Goal: Task Accomplishment & Management: Complete application form

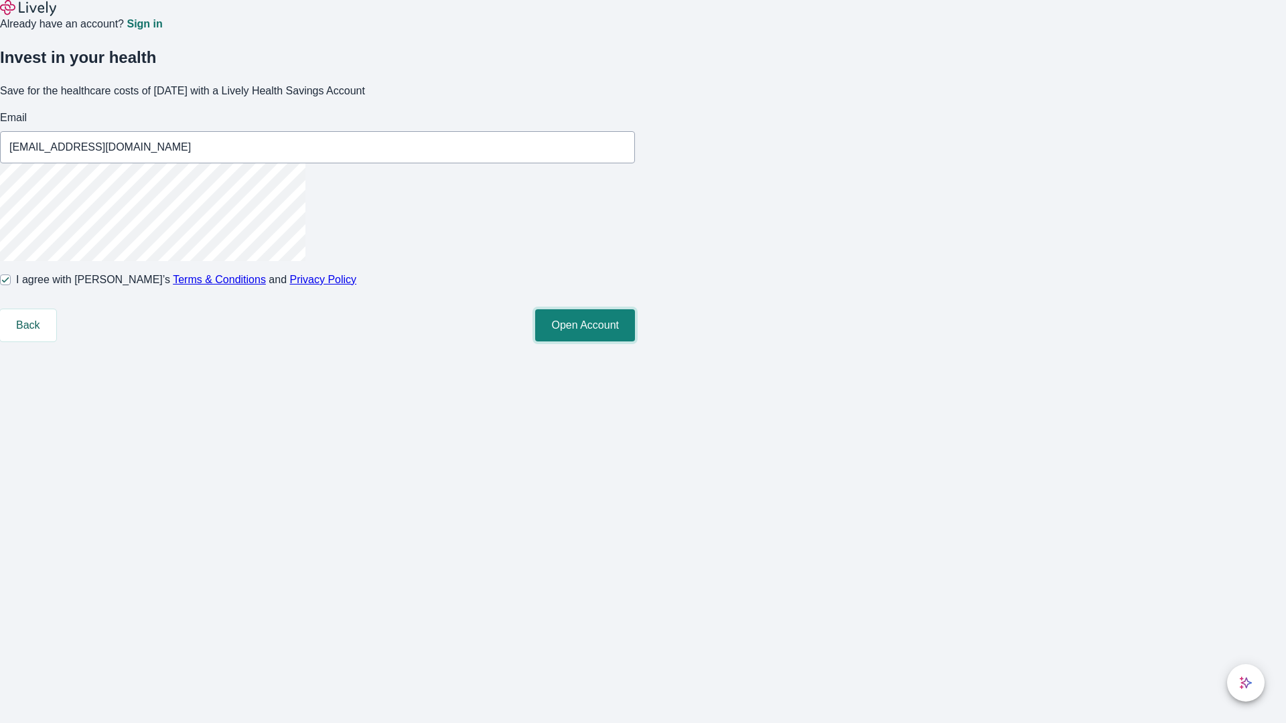
click at [635, 342] on button "Open Account" at bounding box center [585, 325] width 100 height 32
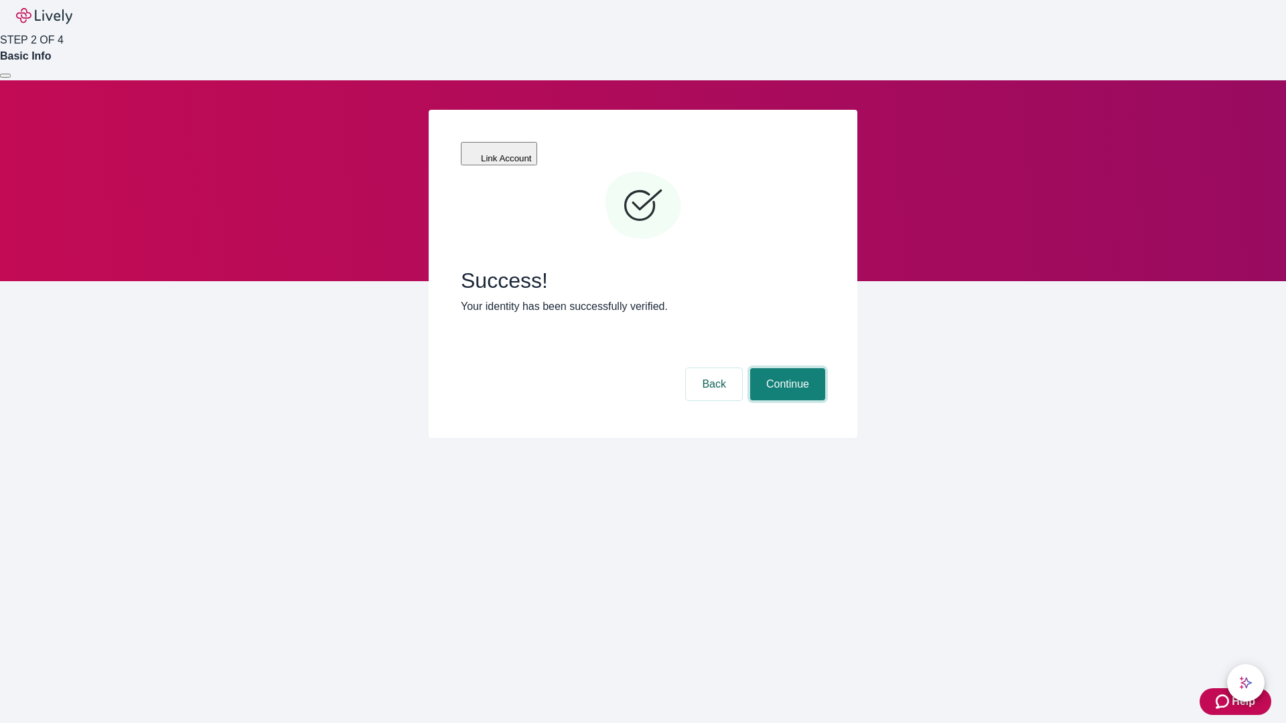
click at [785, 368] on button "Continue" at bounding box center [787, 384] width 75 height 32
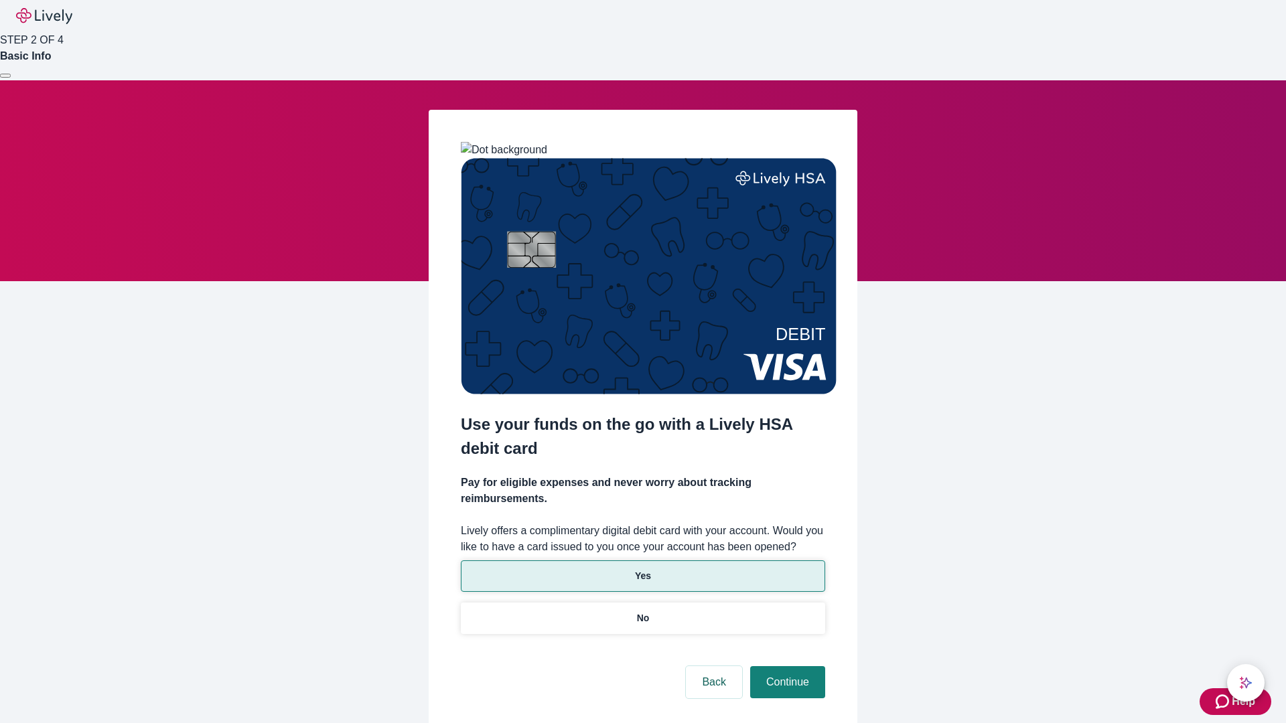
click at [642, 569] on p "Yes" at bounding box center [643, 576] width 16 height 14
click at [785, 666] on button "Continue" at bounding box center [787, 682] width 75 height 32
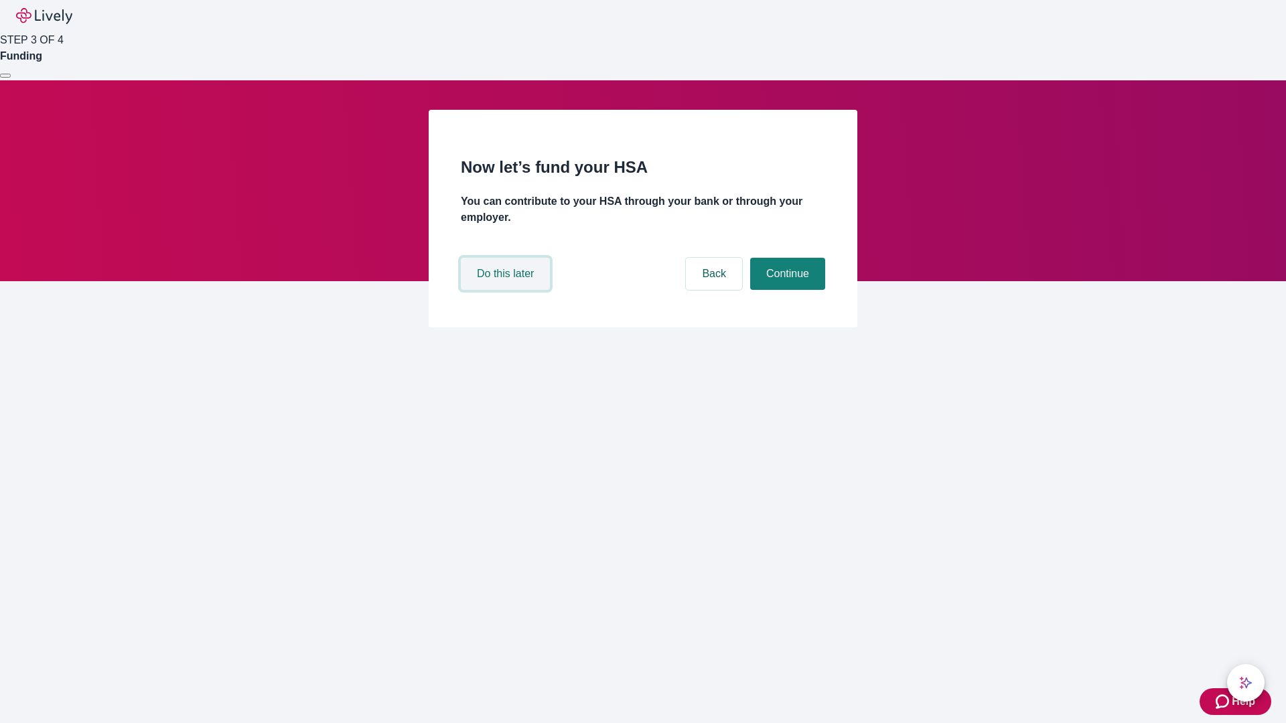
click at [507, 290] on button "Do this later" at bounding box center [505, 274] width 89 height 32
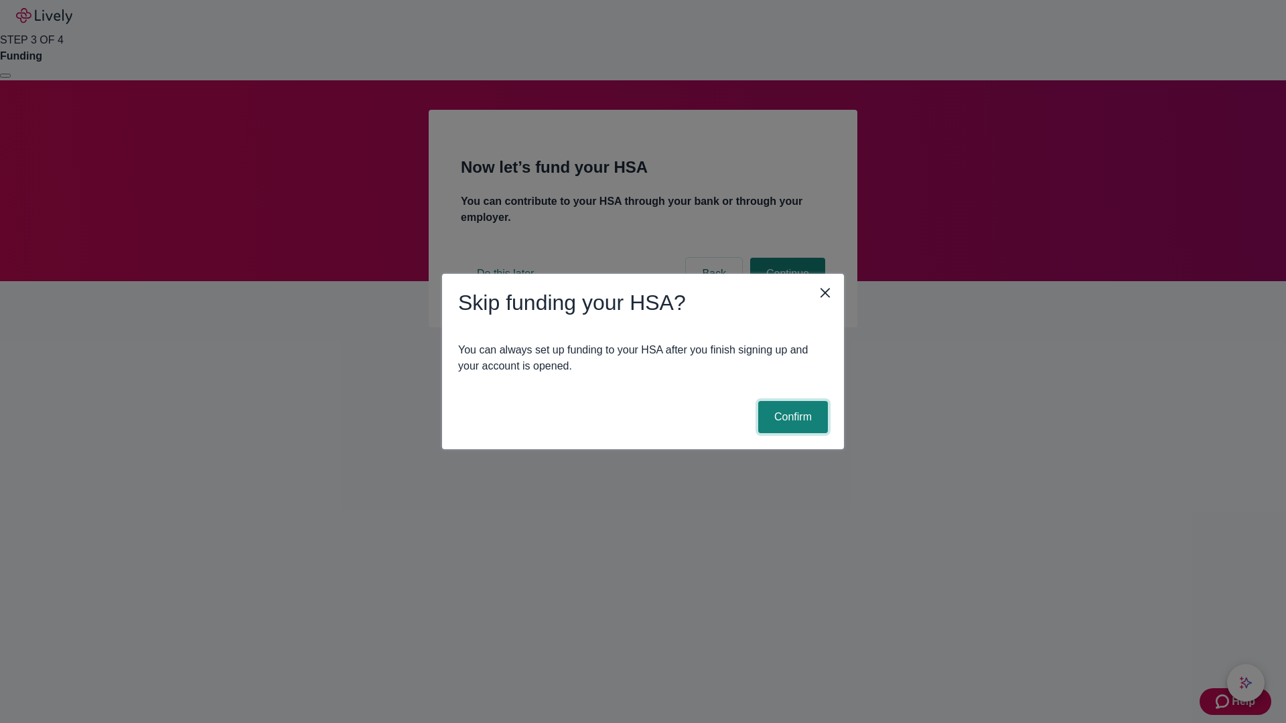
click at [791, 417] on button "Confirm" at bounding box center [793, 417] width 70 height 32
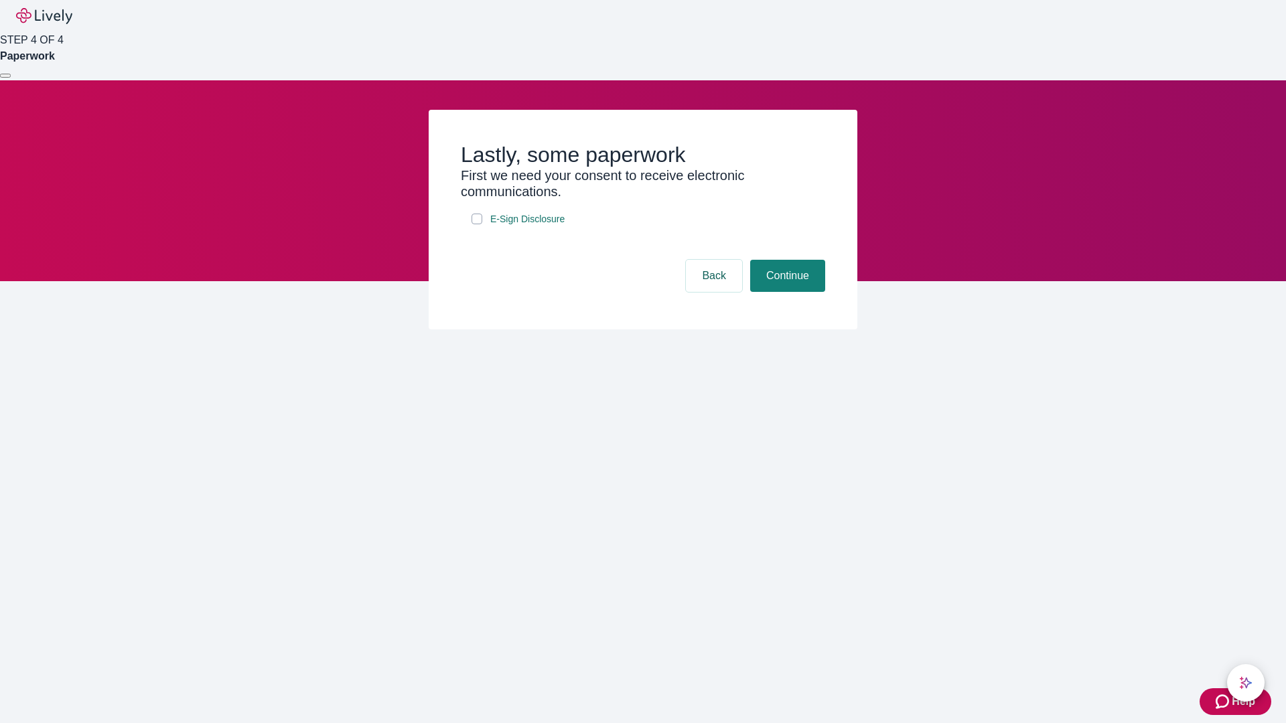
click at [477, 224] on input "E-Sign Disclosure" at bounding box center [476, 219] width 11 height 11
checkbox input "true"
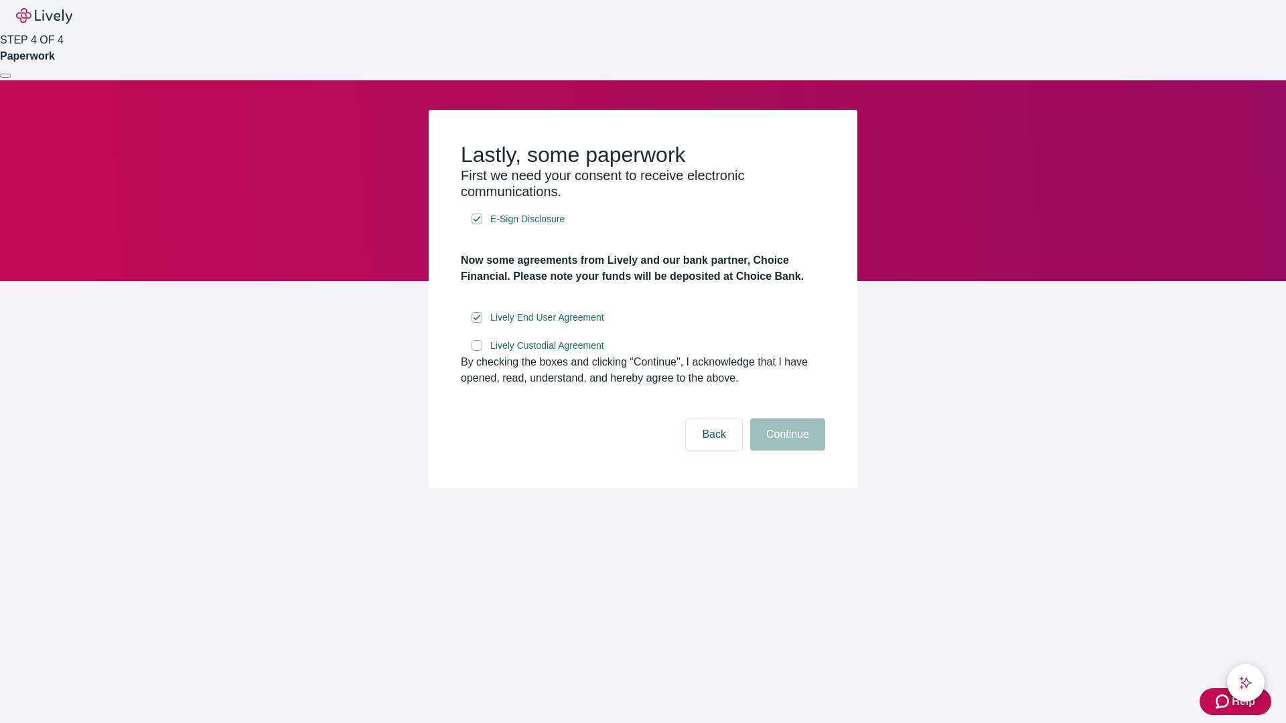
click at [477, 351] on input "Lively Custodial Agreement" at bounding box center [476, 345] width 11 height 11
checkbox input "true"
click at [785, 451] on button "Continue" at bounding box center [787, 435] width 75 height 32
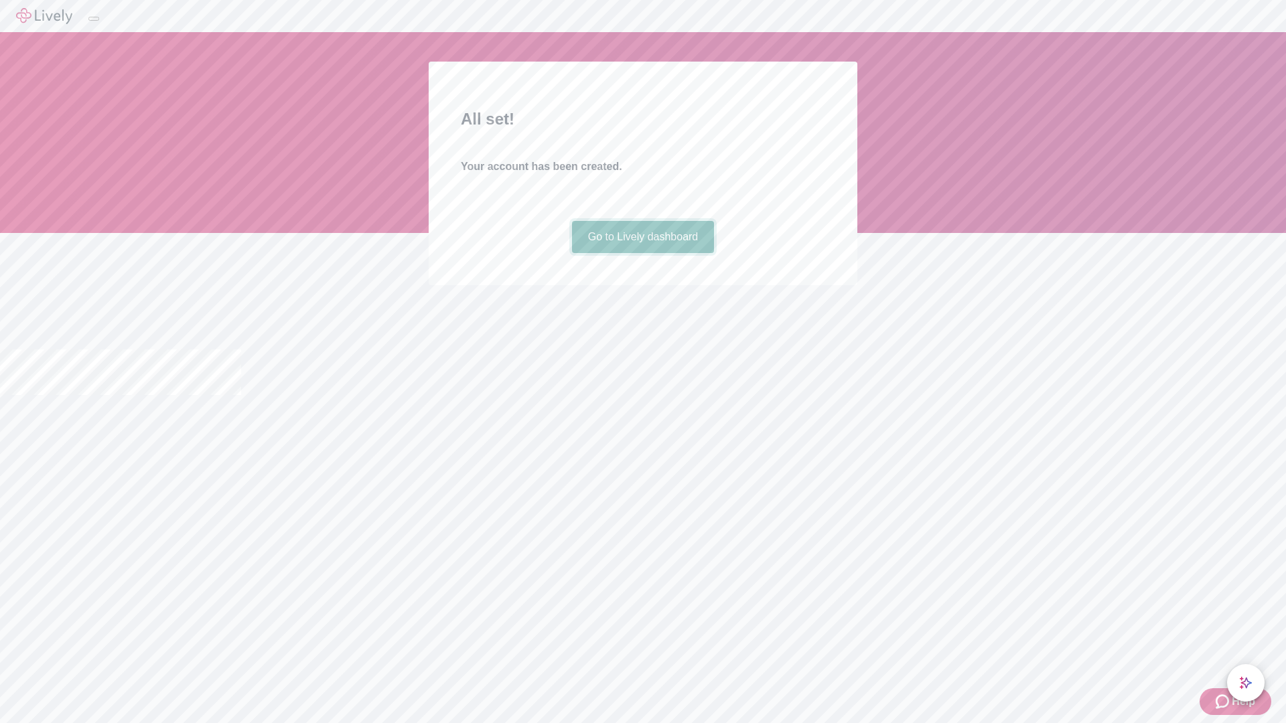
click at [642, 253] on link "Go to Lively dashboard" at bounding box center [643, 237] width 143 height 32
